Goal: Transaction & Acquisition: Purchase product/service

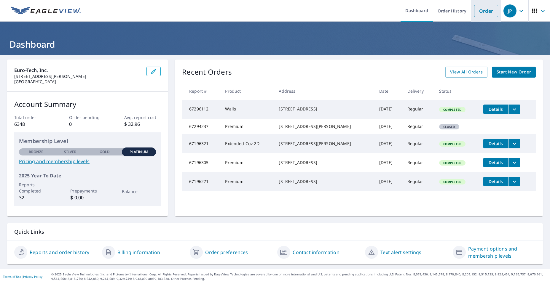
click at [480, 17] on link "Order" at bounding box center [486, 11] width 24 height 12
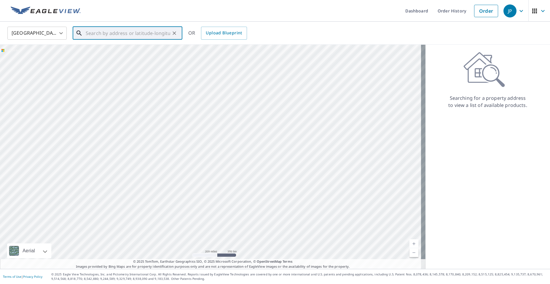
click at [105, 33] on input "text" at bounding box center [128, 33] width 84 height 17
click at [107, 49] on span "[STREET_ADDRESS]" at bounding box center [130, 50] width 93 height 7
type input "[STREET_ADDRESS]"
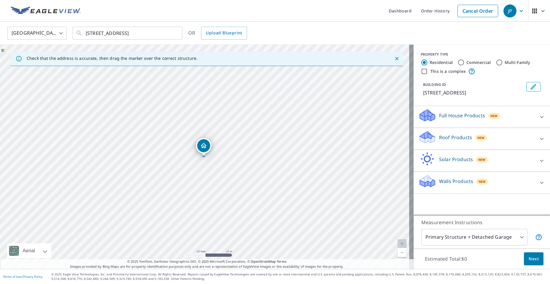
click at [474, 145] on div "Roof Products New" at bounding box center [476, 138] width 116 height 17
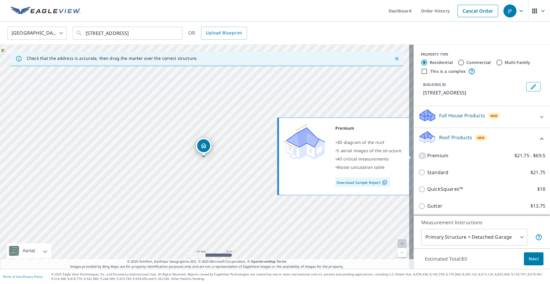
click at [418, 157] on input "Premium $21.75 - $69.5" at bounding box center [422, 155] width 9 height 7
checkbox input "true"
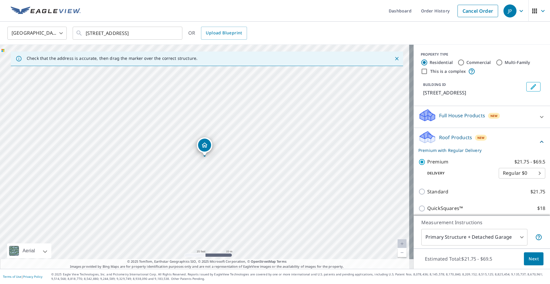
click at [531, 262] on span "Next" at bounding box center [533, 258] width 10 height 7
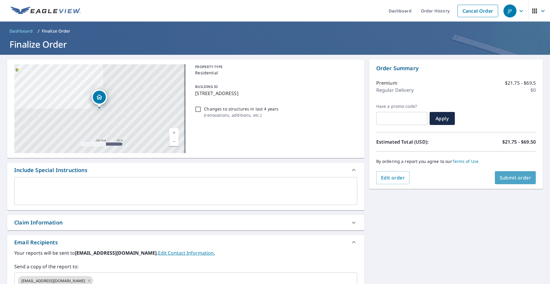
click at [519, 181] on span "Submit order" at bounding box center [515, 178] width 32 height 7
checkbox input "true"
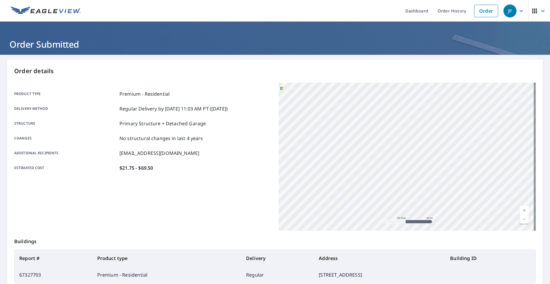
drag, startPoint x: 404, startPoint y: 130, endPoint x: 399, endPoint y: 205, distance: 75.1
click at [399, 205] on div "[STREET_ADDRESS]" at bounding box center [407, 157] width 257 height 148
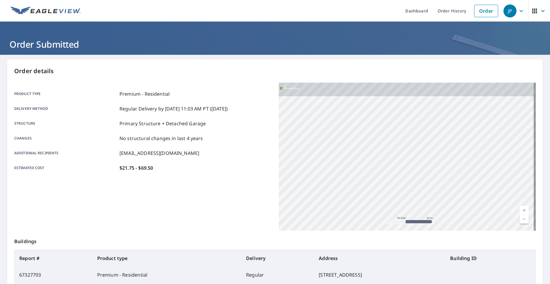
drag, startPoint x: 392, startPoint y: 127, endPoint x: 387, endPoint y: 193, distance: 66.0
click at [387, 223] on div "[STREET_ADDRESS]" at bounding box center [407, 157] width 257 height 148
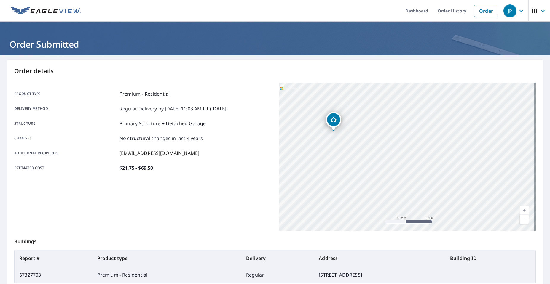
drag, startPoint x: 379, startPoint y: 164, endPoint x: 381, endPoint y: 239, distance: 75.9
click at [381, 239] on div "Order details Product type Premium - Residential Delivery method Regular Delive…" at bounding box center [274, 194] width 535 height 269
drag, startPoint x: 358, startPoint y: 137, endPoint x: 376, endPoint y: 222, distance: 87.0
click at [376, 222] on div "[STREET_ADDRESS]" at bounding box center [407, 157] width 257 height 148
drag, startPoint x: 364, startPoint y: 152, endPoint x: 448, endPoint y: 150, distance: 83.9
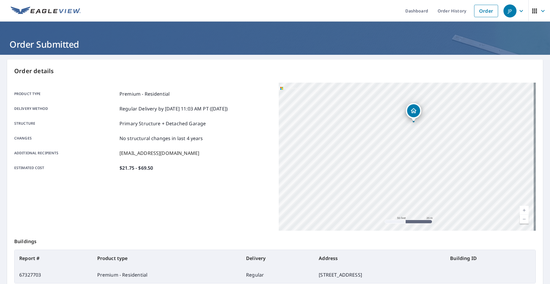
click at [448, 150] on div "[STREET_ADDRESS]" at bounding box center [407, 157] width 257 height 148
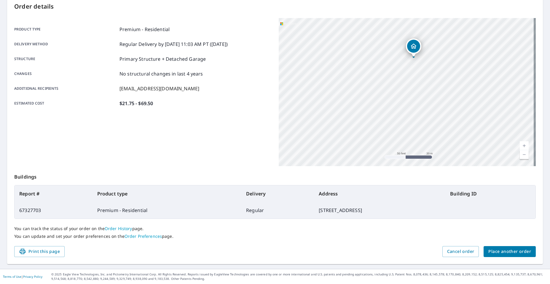
click at [502, 252] on span "Place another order" at bounding box center [509, 251] width 43 height 7
